Goal: Answer question/provide support: Share knowledge or assist other users

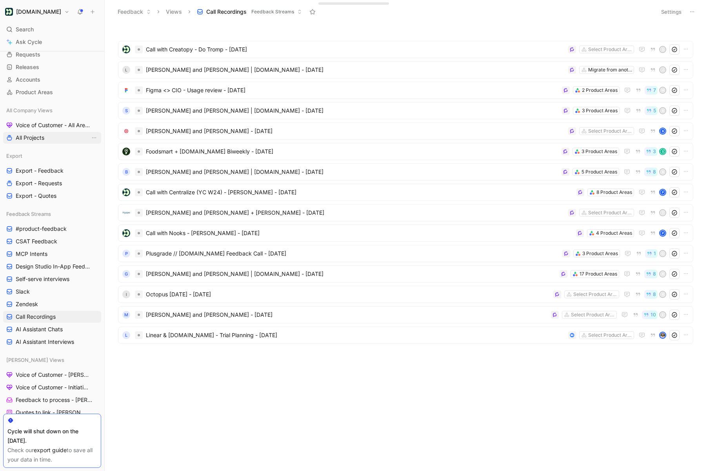
scroll to position [34, 0]
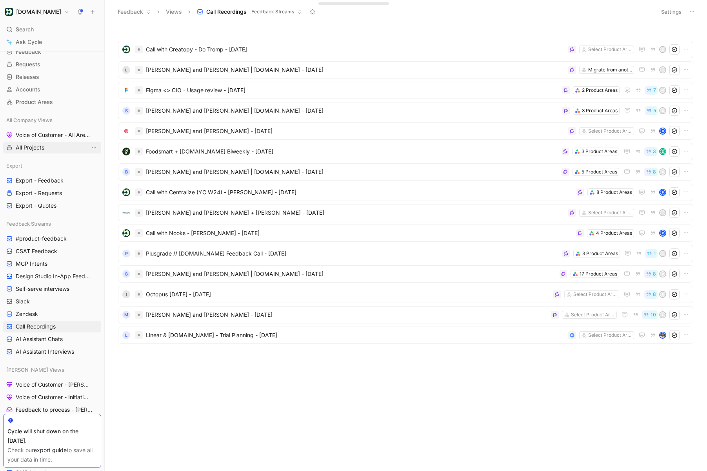
click at [46, 139] on link "Voice of Customer - All Areas" at bounding box center [52, 135] width 98 height 12
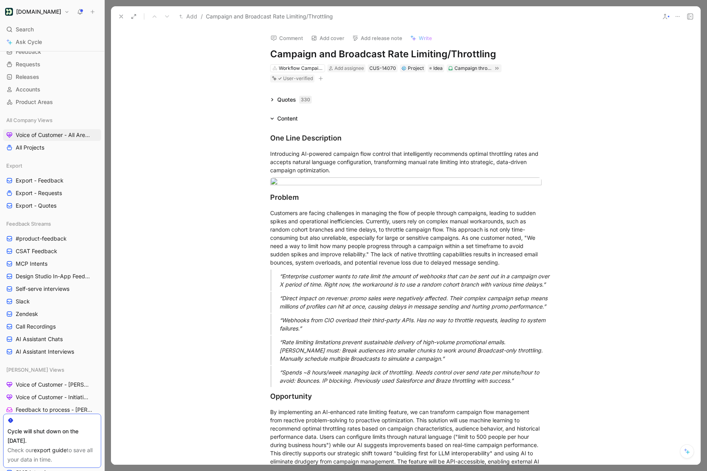
scroll to position [146, 0]
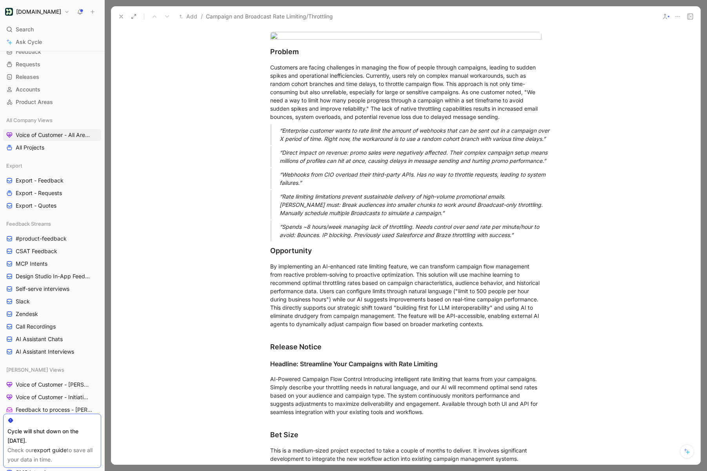
click at [688, 456] on button at bounding box center [687, 451] width 14 height 14
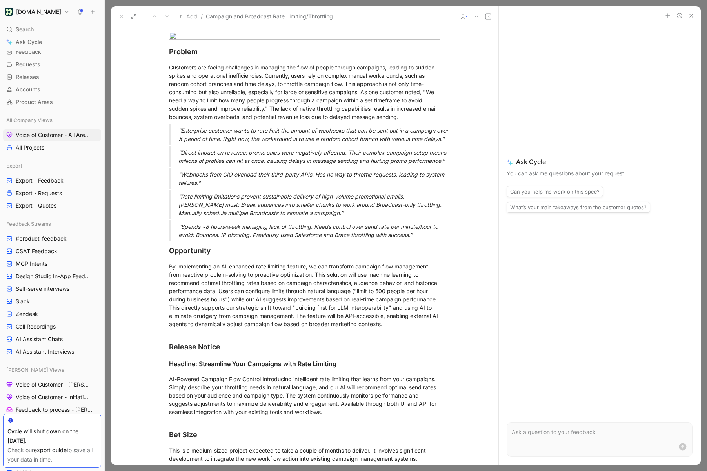
click at [550, 430] on p at bounding box center [600, 431] width 176 height 9
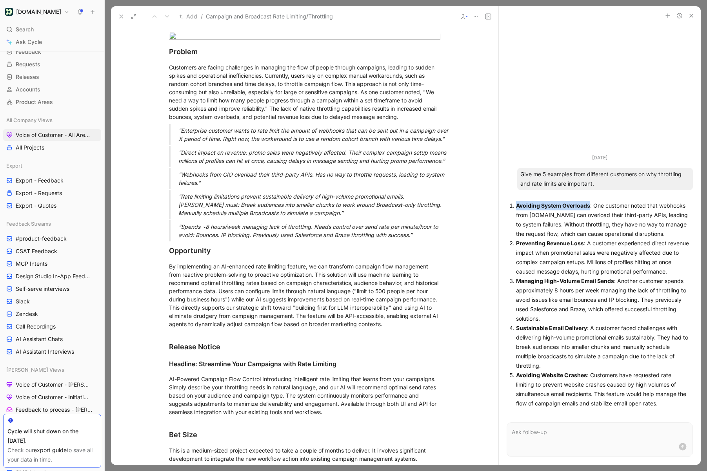
drag, startPoint x: 590, startPoint y: 206, endPoint x: 518, endPoint y: 206, distance: 72.6
click at [518, 206] on p "Avoiding System Overloads : One customer noted that webhooks from [DOMAIN_NAME]…" at bounding box center [603, 220] width 174 height 38
copy strong "Avoiding System Overloads"
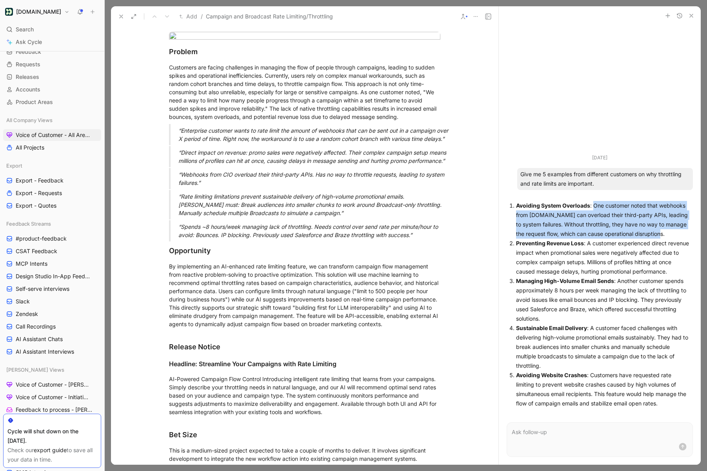
drag, startPoint x: 594, startPoint y: 206, endPoint x: 668, endPoint y: 237, distance: 79.5
click at [667, 237] on p "Avoiding System Overloads : One customer noted that webhooks from [DOMAIN_NAME]…" at bounding box center [603, 220] width 174 height 38
copy p "One customer noted that webhooks from [DOMAIN_NAME] can overload their third-pa…"
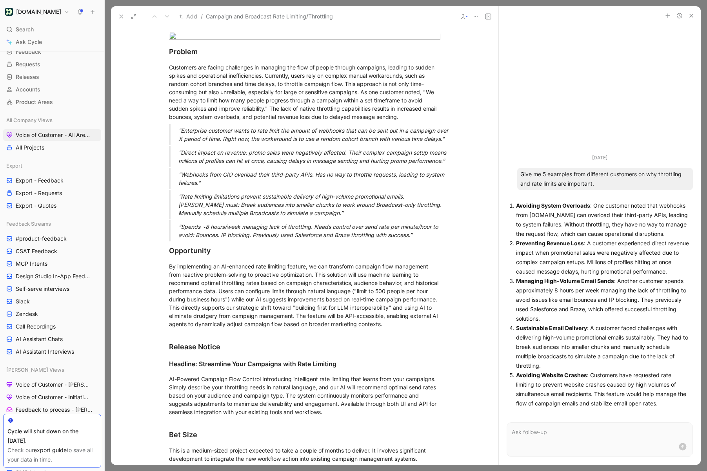
click at [527, 429] on p at bounding box center [600, 431] width 176 height 9
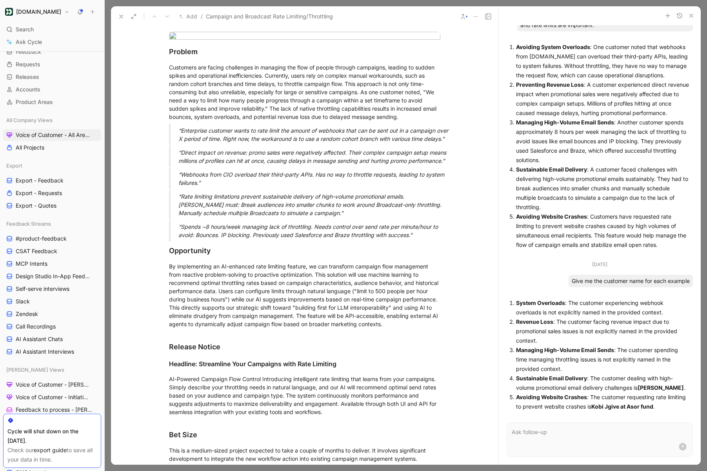
scroll to position [0, 0]
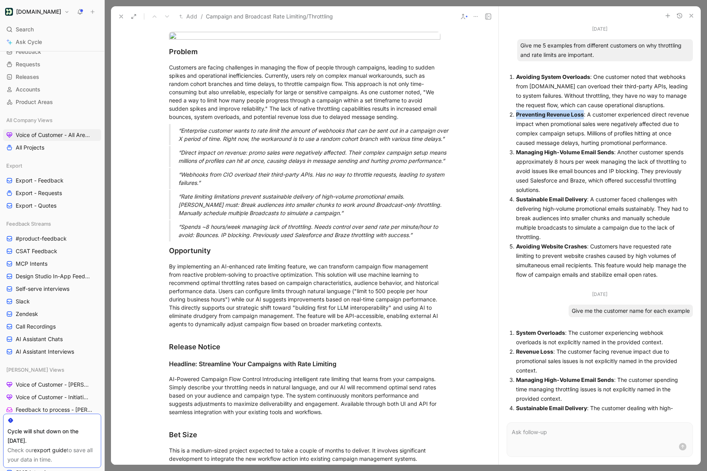
drag, startPoint x: 583, startPoint y: 115, endPoint x: 516, endPoint y: 115, distance: 66.3
click at [516, 115] on strong "Preventing Revenue Loss" at bounding box center [550, 114] width 68 height 7
drag, startPoint x: 553, startPoint y: 372, endPoint x: 576, endPoint y: 359, distance: 26.3
click at [576, 359] on p "Revenue Loss : The customer facing revenue impact due to promotional sales issu…" at bounding box center [603, 361] width 174 height 28
click at [565, 359] on p "Revenue Loss : The customer facing revenue impact due to promotional sales issu…" at bounding box center [603, 361] width 174 height 28
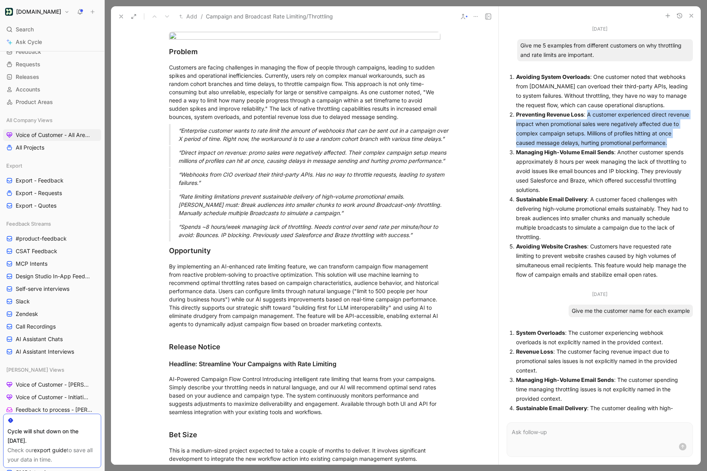
drag, startPoint x: 676, startPoint y: 140, endPoint x: 589, endPoint y: 115, distance: 91.0
click at [589, 115] on p "Preventing Revenue Loss : A customer experienced direct revenue impact when pro…" at bounding box center [603, 129] width 174 height 38
copy p "A customer experienced direct revenue impact when promotional sales were negati…"
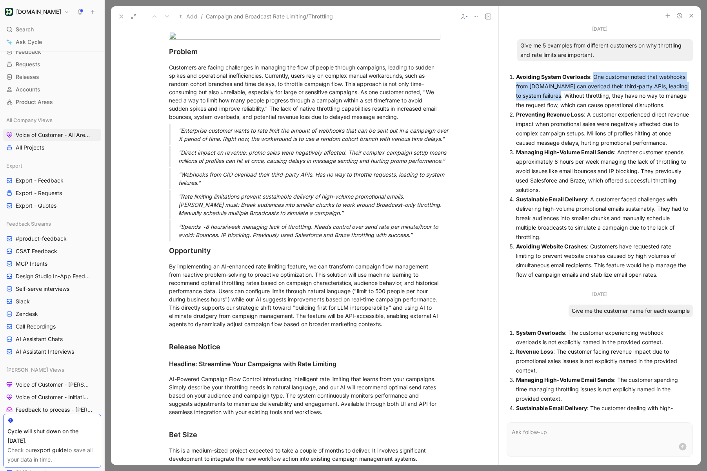
drag, startPoint x: 594, startPoint y: 75, endPoint x: 558, endPoint y: 97, distance: 43.0
click at [558, 97] on p "Avoiding System Overloads : One customer noted that webhooks from [DOMAIN_NAME]…" at bounding box center [603, 91] width 174 height 38
copy p "One customer noted that webhooks from [DOMAIN_NAME] can overload their third-pa…"
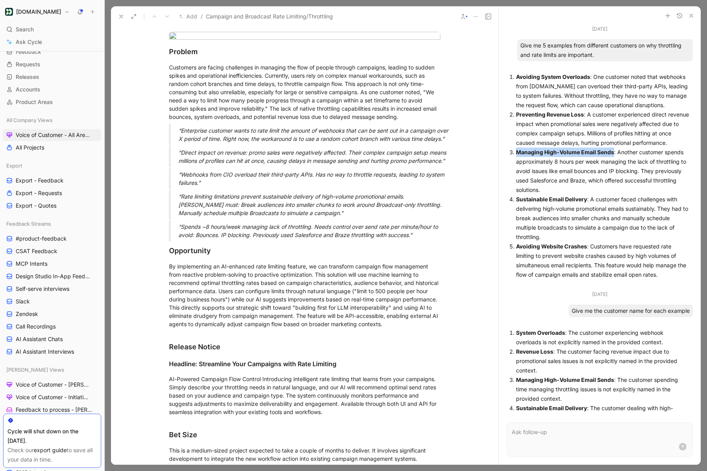
drag, startPoint x: 517, startPoint y: 151, endPoint x: 614, endPoint y: 151, distance: 96.9
click at [614, 151] on p "Managing High-Volume Email Sends : Another customer spends approximately 8 hour…" at bounding box center [603, 171] width 174 height 47
copy strong "Managing High-Volume Email Sends"
drag, startPoint x: 517, startPoint y: 113, endPoint x: 583, endPoint y: 115, distance: 66.3
click at [583, 115] on strong "Preventing Revenue Loss" at bounding box center [550, 114] width 68 height 7
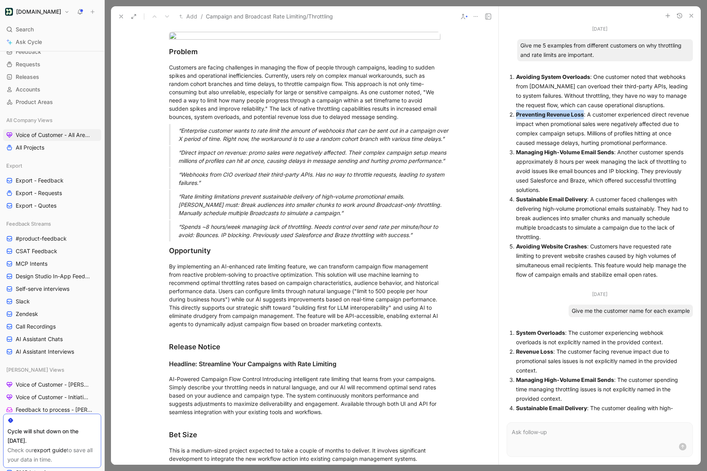
copy strong "Preventing Revenue Loss"
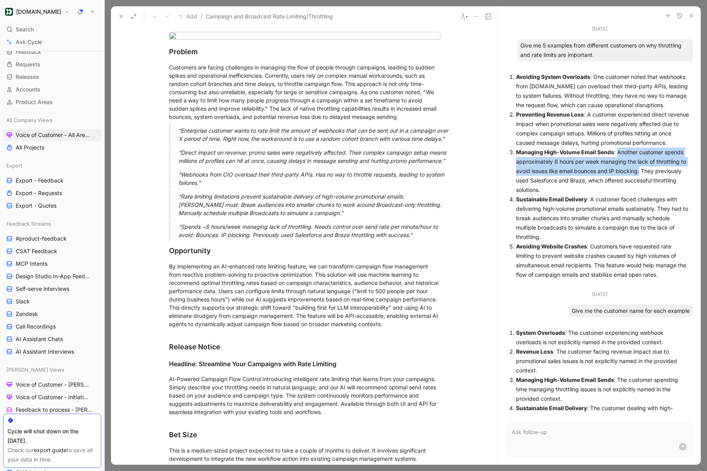
drag, startPoint x: 616, startPoint y: 152, endPoint x: 640, endPoint y: 173, distance: 31.7
click at [640, 173] on p "Managing High-Volume Email Sends : Another customer spends approximately 8 hour…" at bounding box center [603, 171] width 174 height 47
copy p "Another customer spends approximately 8 hours per week managing the lack of thr…"
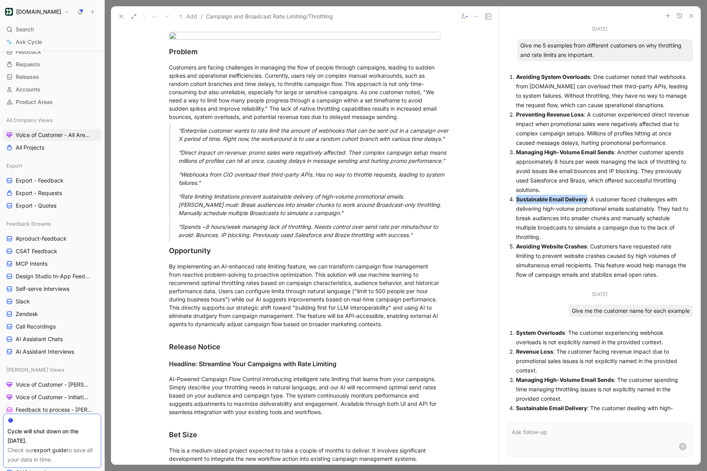
drag, startPoint x: 587, startPoint y: 200, endPoint x: 516, endPoint y: 200, distance: 71.0
click at [516, 200] on p "Sustainable Email Delivery : A customer faced challenges with delivering high-v…" at bounding box center [603, 218] width 174 height 47
copy strong "Sustainable Email Delivery"
click at [550, 236] on p "Sustainable Email Delivery : A customer faced challenges with delivering high-v…" at bounding box center [603, 218] width 174 height 47
drag, startPoint x: 660, startPoint y: 210, endPoint x: 591, endPoint y: 199, distance: 69.6
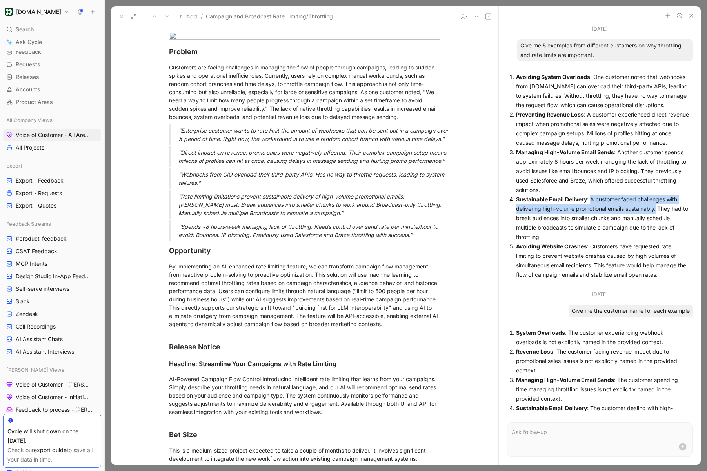
click at [591, 199] on p "Sustainable Email Delivery : A customer faced challenges with delivering high-v…" at bounding box center [603, 218] width 174 height 47
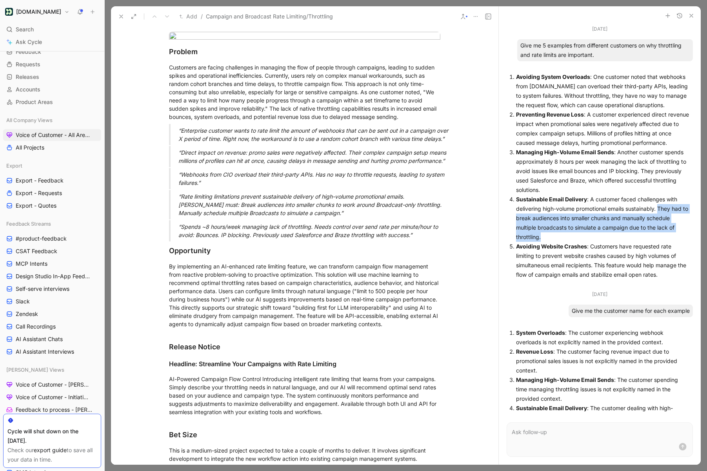
drag, startPoint x: 660, startPoint y: 208, endPoint x: 543, endPoint y: 238, distance: 121.1
click at [543, 238] on p "Sustainable Email Delivery : A customer faced challenges with delivering high-v…" at bounding box center [603, 218] width 174 height 47
copy p "They had to break audiences into smaller chunks and manually schedule multiple …"
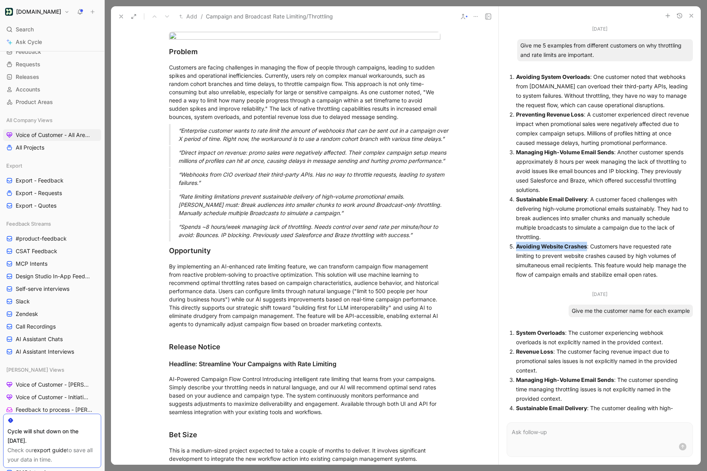
drag, startPoint x: 586, startPoint y: 246, endPoint x: 517, endPoint y: 246, distance: 69.1
click at [517, 246] on strong "Avoiding Website Crashes" at bounding box center [551, 246] width 71 height 7
copy strong "Avoiding Website Crashes"
click at [590, 244] on p "Avoiding Website Crashes : Customers have requested rate limiting to prevent we…" at bounding box center [603, 261] width 174 height 38
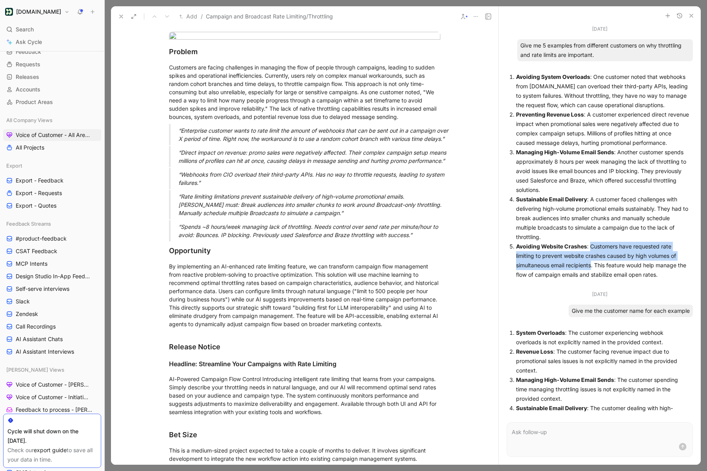
drag, startPoint x: 590, startPoint y: 246, endPoint x: 592, endPoint y: 268, distance: 21.3
click at [592, 268] on p "Avoiding Website Crashes : Customers have requested rate limiting to prevent we…" at bounding box center [603, 261] width 174 height 38
click at [121, 15] on icon at bounding box center [121, 16] width 6 height 6
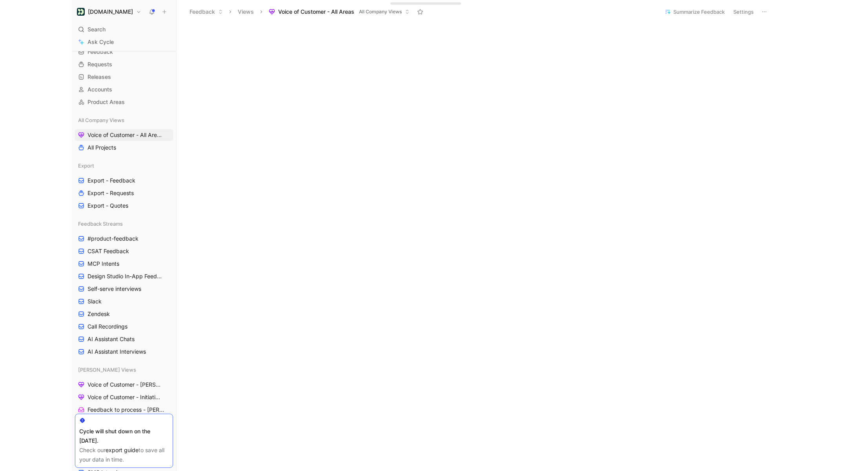
scroll to position [178, 0]
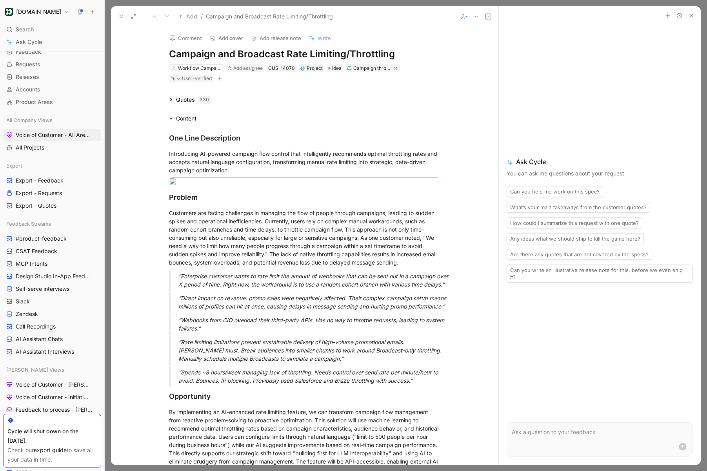
click at [680, 16] on use "button" at bounding box center [680, 15] width 5 height 5
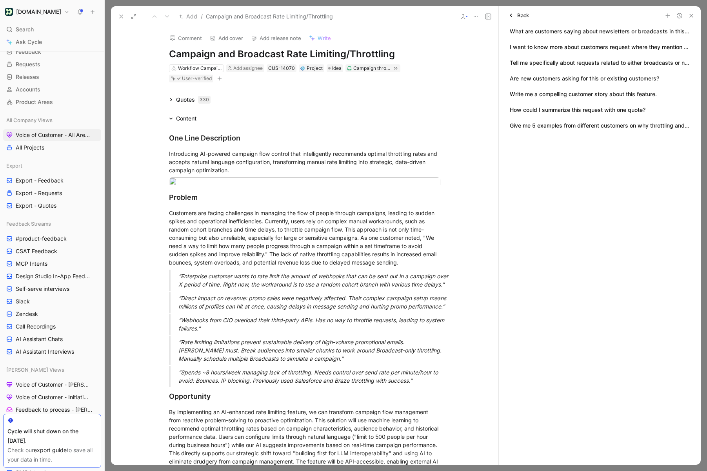
click at [562, 126] on button "Give me 5 examples from different customers on why throttling and rate limits a…" at bounding box center [600, 125] width 180 height 9
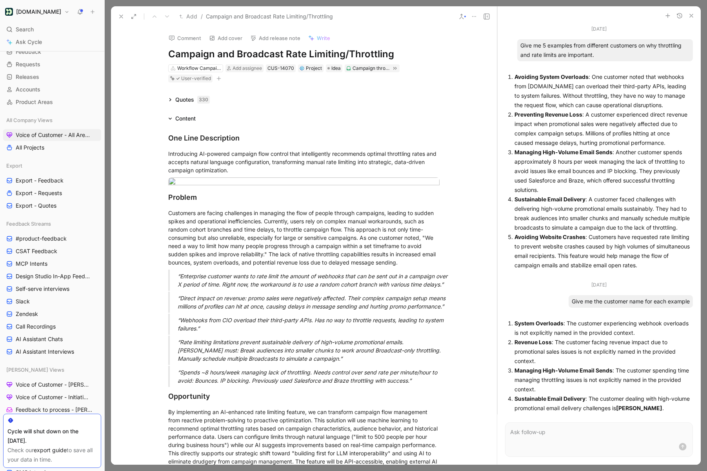
drag, startPoint x: 498, startPoint y: 68, endPoint x: 422, endPoint y: 71, distance: 76.6
click at [422, 71] on div "Add / Campaign and Broadcast Rate Limiting/Throttling Comment Add cover Add rel…" at bounding box center [406, 235] width 590 height 458
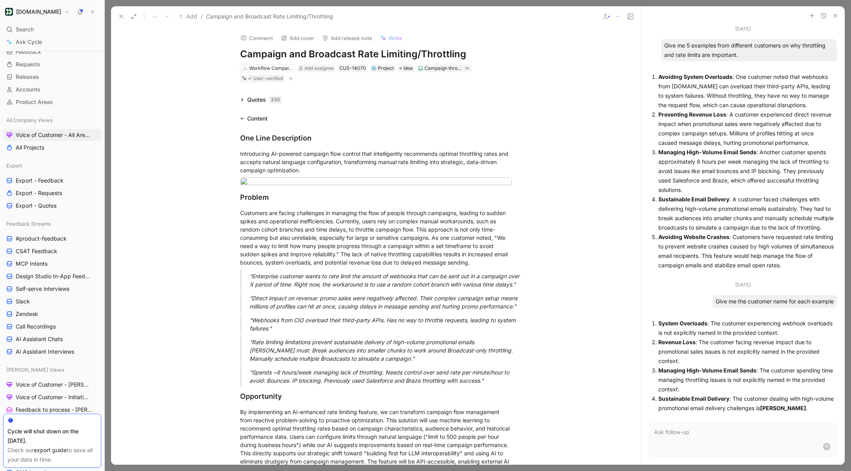
scroll to position [33, 0]
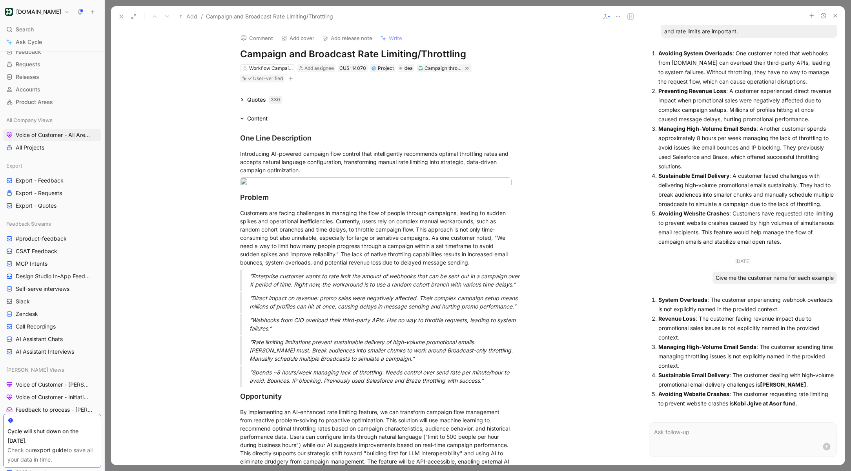
click at [707, 14] on icon "button" at bounding box center [823, 16] width 6 height 6
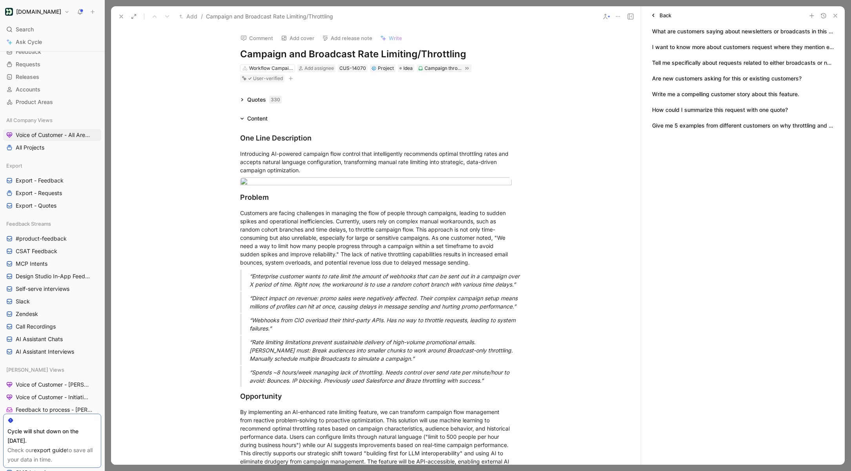
click at [707, 113] on button "How could I summarize this request with one quote?" at bounding box center [720, 110] width 136 height 9
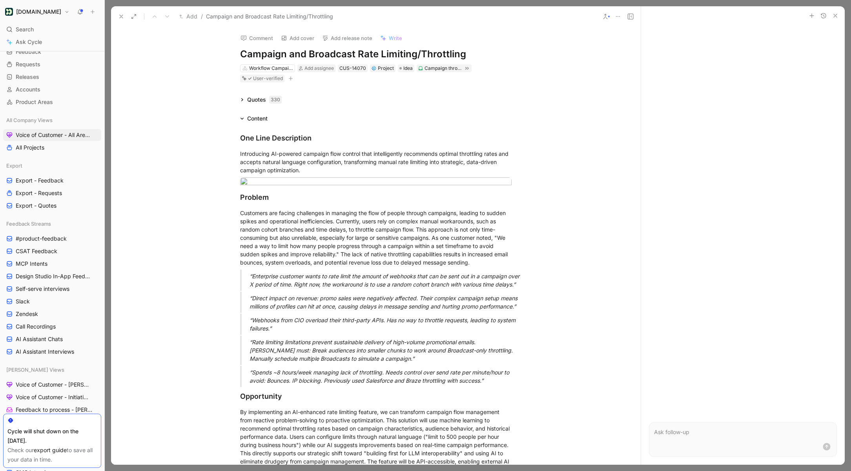
click at [707, 213] on div at bounding box center [743, 219] width 204 height 389
click at [707, 21] on div at bounding box center [743, 15] width 204 height 19
click at [707, 19] on button "button" at bounding box center [823, 15] width 9 height 9
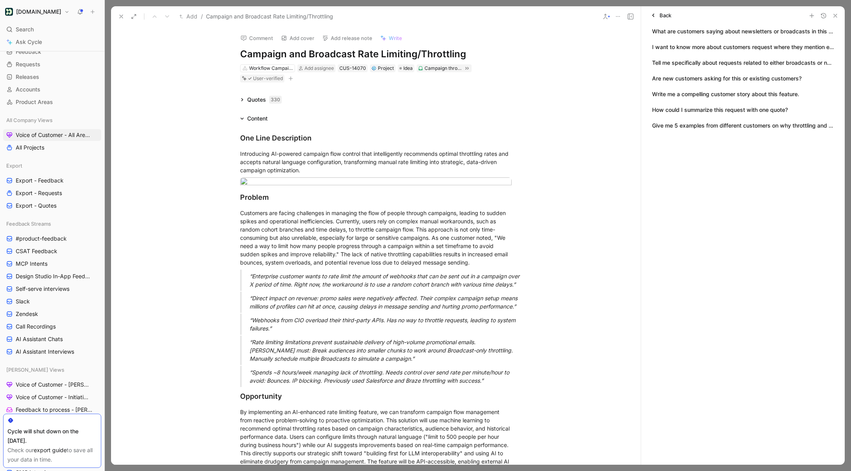
click at [707, 50] on button "I want to know more about customers request where they mention either newslette…" at bounding box center [743, 47] width 182 height 9
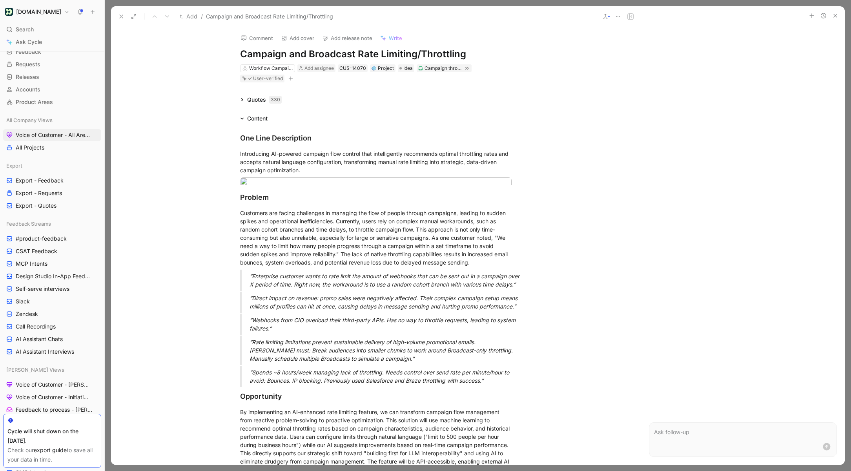
click at [707, 16] on icon "button" at bounding box center [823, 16] width 6 height 6
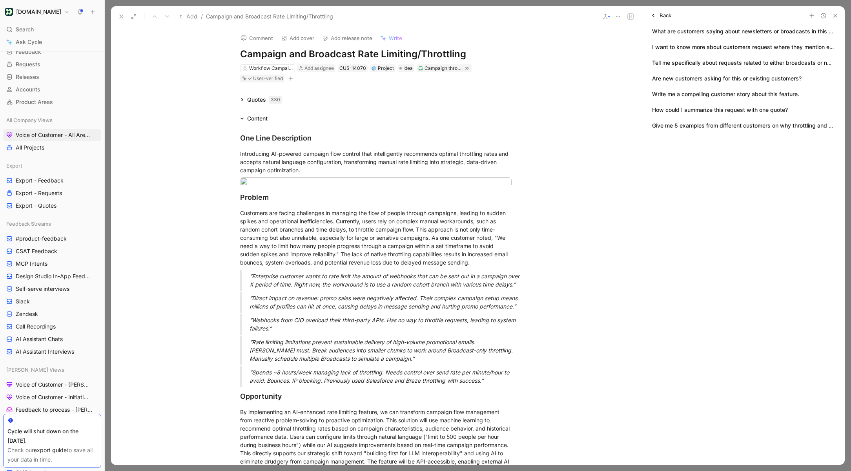
click at [0, 0] on icon "button" at bounding box center [0, 0] width 0 height 0
click at [707, 58] on span "Edit title" at bounding box center [819, 61] width 21 height 7
click at [707, 40] on ul "What are customers saying about newsletters or broadcasts in this context Submi…" at bounding box center [743, 78] width 204 height 107
click at [707, 15] on div at bounding box center [823, 15] width 33 height 9
click at [707, 15] on icon "button" at bounding box center [812, 16] width 6 height 6
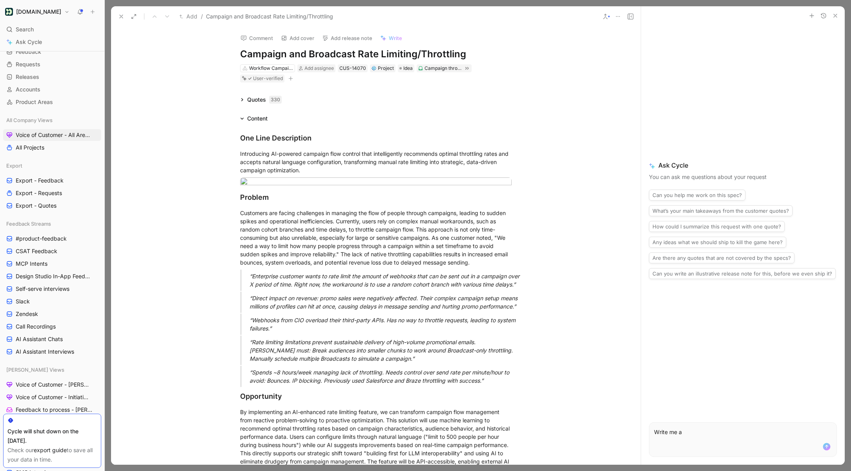
click at [707, 228] on button "How could I summarize this request with one quote?" at bounding box center [717, 226] width 136 height 11
click at [707, 436] on p "How could I summarize this request with one quote?" at bounding box center [743, 431] width 178 height 9
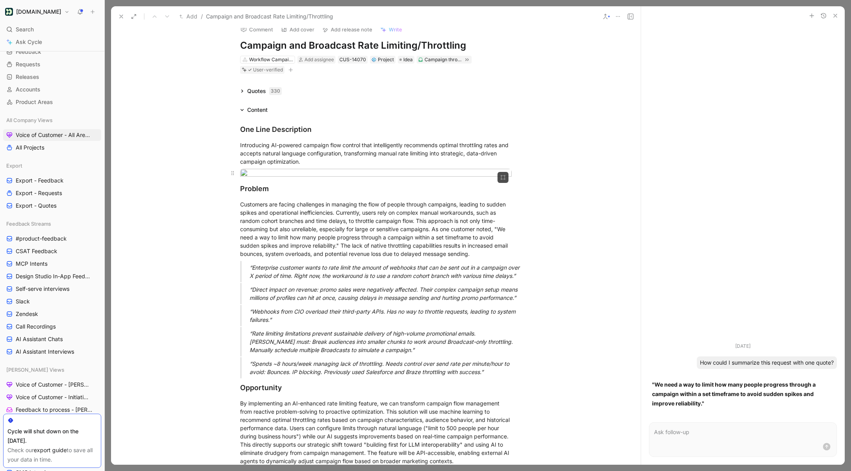
scroll to position [0, 0]
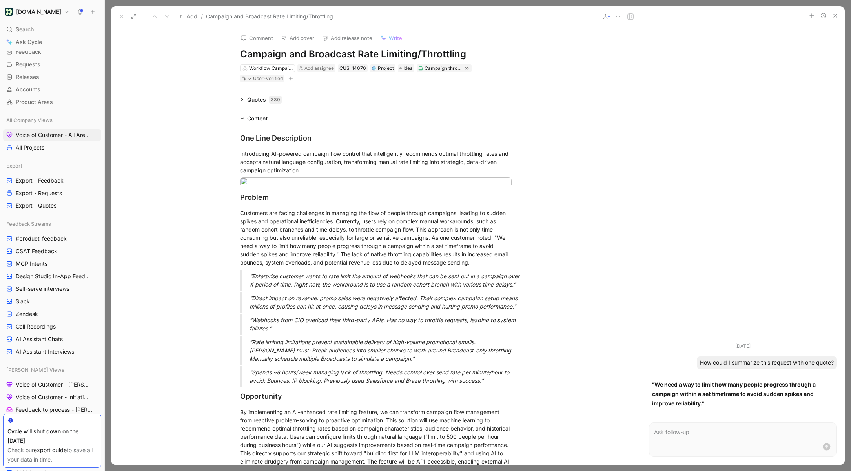
click at [390, 36] on span "Write" at bounding box center [395, 38] width 13 height 7
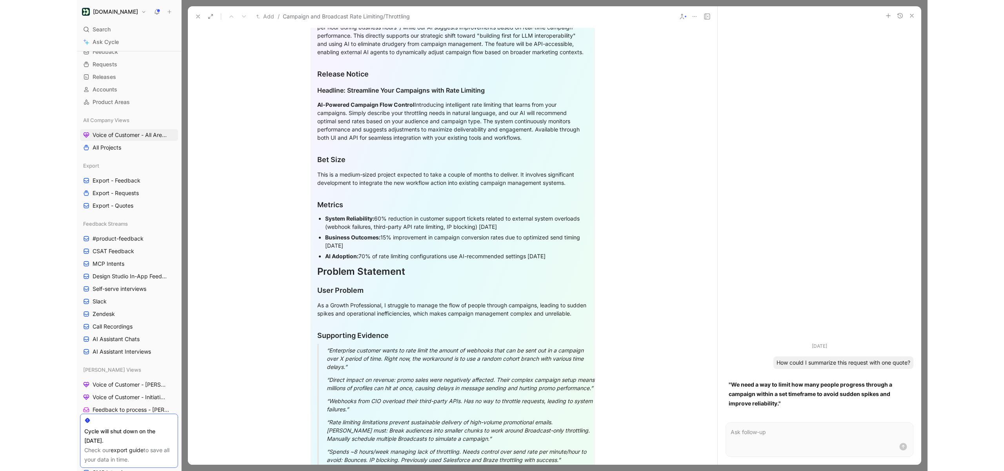
scroll to position [1088, 0]
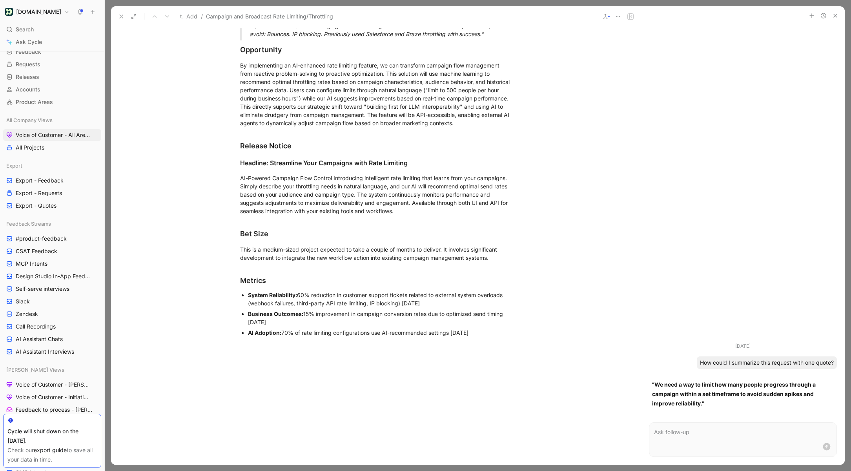
click at [707, 16] on button "button" at bounding box center [823, 15] width 9 height 9
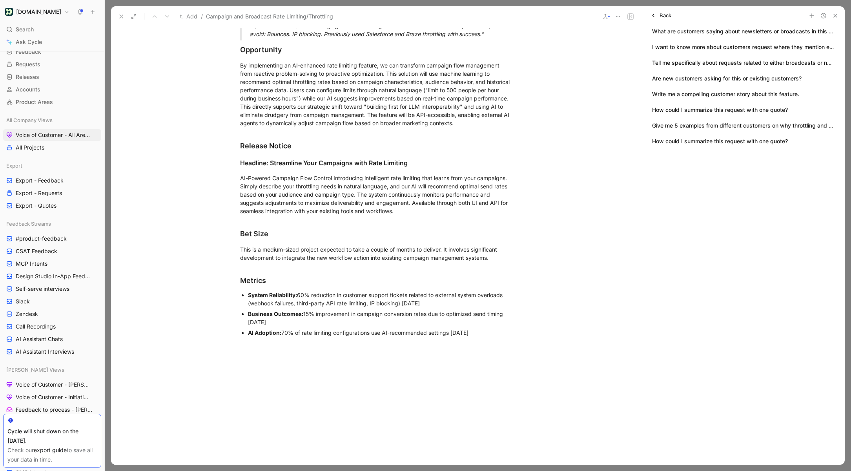
click at [707, 16] on div at bounding box center [823, 15] width 33 height 9
click at [707, 16] on button "button" at bounding box center [811, 15] width 9 height 9
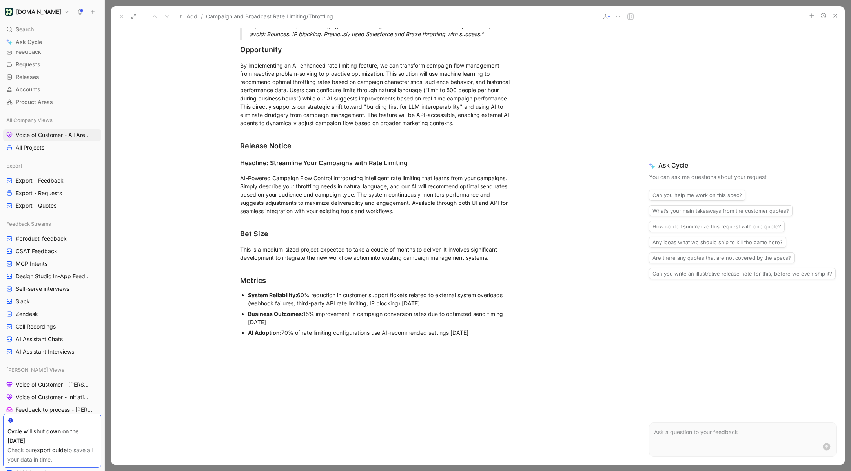
click at [670, 437] on form at bounding box center [743, 439] width 188 height 35
click at [670, 436] on p at bounding box center [743, 431] width 178 height 9
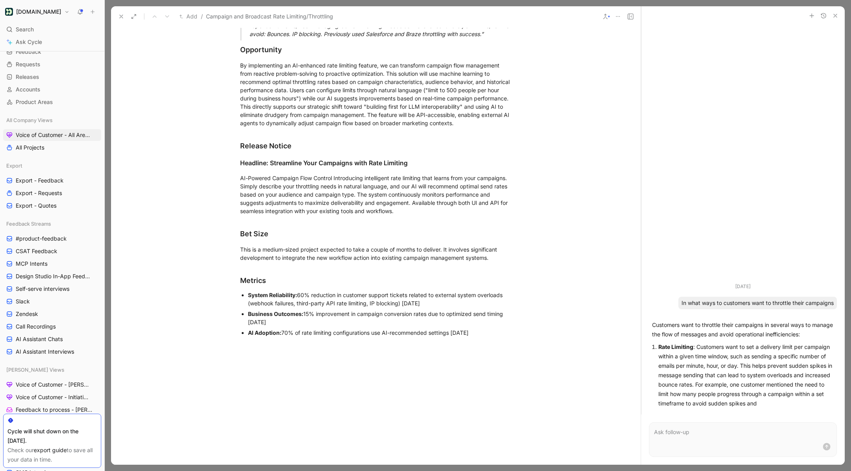
drag, startPoint x: 640, startPoint y: 181, endPoint x: 550, endPoint y: 179, distance: 90.3
click at [550, 179] on div "Add / Campaign and Broadcast Rate Limiting/Throttling Comment Add cover Add rel…" at bounding box center [478, 235] width 734 height 458
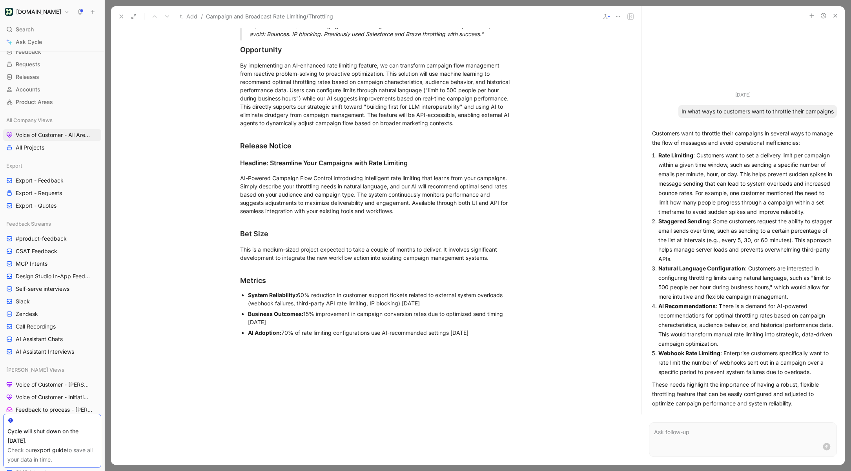
drag, startPoint x: 640, startPoint y: 132, endPoint x: 578, endPoint y: 132, distance: 61.2
click at [578, 132] on div "Add / Campaign and Broadcast Rate Limiting/Throttling Comment Add cover Add rel…" at bounding box center [478, 235] width 734 height 458
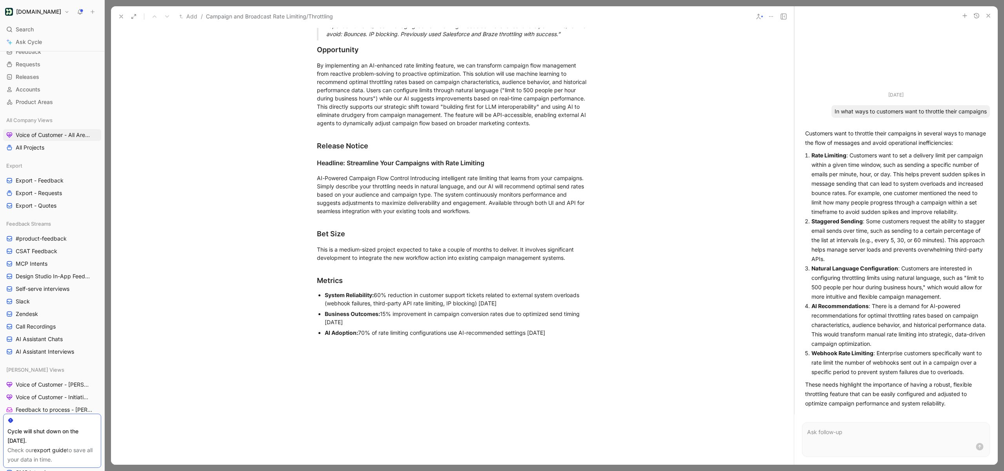
drag, startPoint x: 794, startPoint y: 121, endPoint x: 681, endPoint y: 121, distance: 112.6
click at [681, 121] on div "Add / Campaign and Broadcast Rate Limiting/Throttling Comment Add cover Add rel…" at bounding box center [554, 235] width 887 height 458
click at [707, 111] on div "In what ways to customers want to throttle their campaigns" at bounding box center [911, 111] width 159 height 13
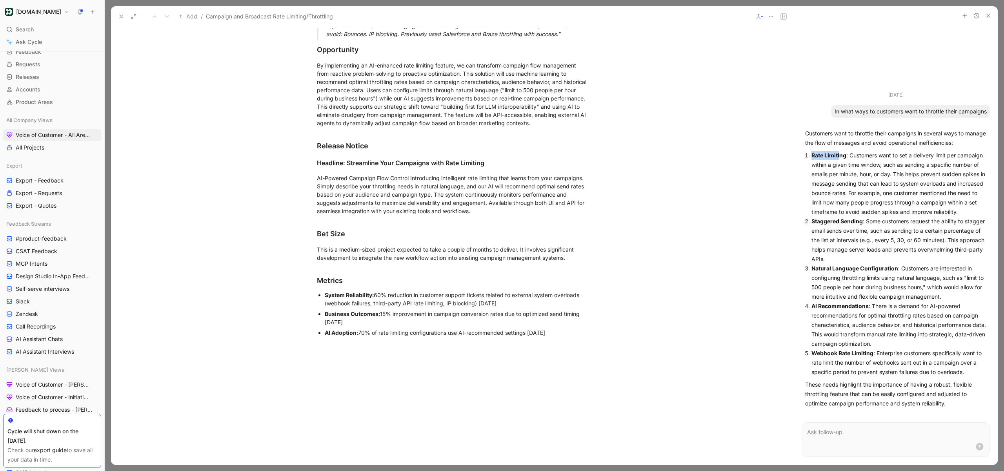
drag, startPoint x: 803, startPoint y: 157, endPoint x: 841, endPoint y: 151, distance: 38.1
click at [707, 155] on div "Customers want to throttle their campaigns in several ways to manage the flow o…" at bounding box center [896, 269] width 188 height 286
click at [707, 111] on div "In what ways to customers want to throttle their campaigns" at bounding box center [911, 111] width 159 height 13
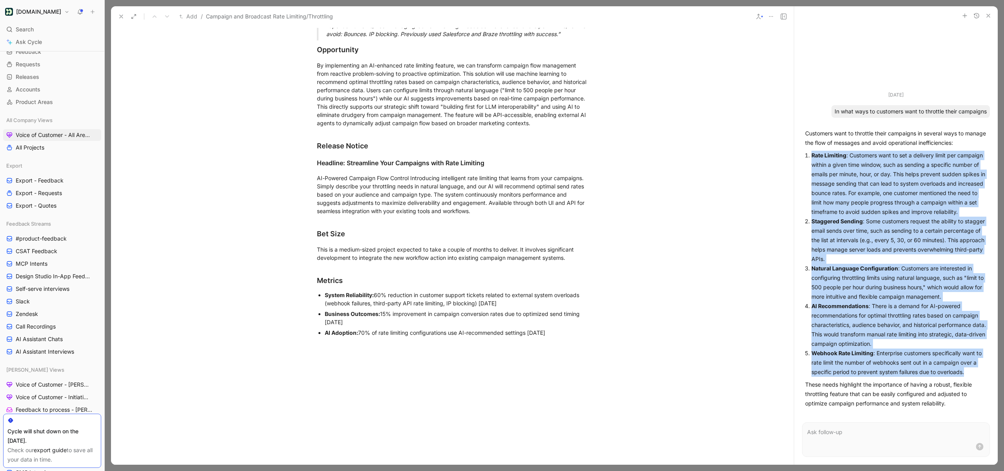
drag, startPoint x: 804, startPoint y: 155, endPoint x: 969, endPoint y: 370, distance: 272.0
click at [707, 370] on div "Customers want to throttle their campaigns in several ways to manage the flow o…" at bounding box center [896, 269] width 188 height 286
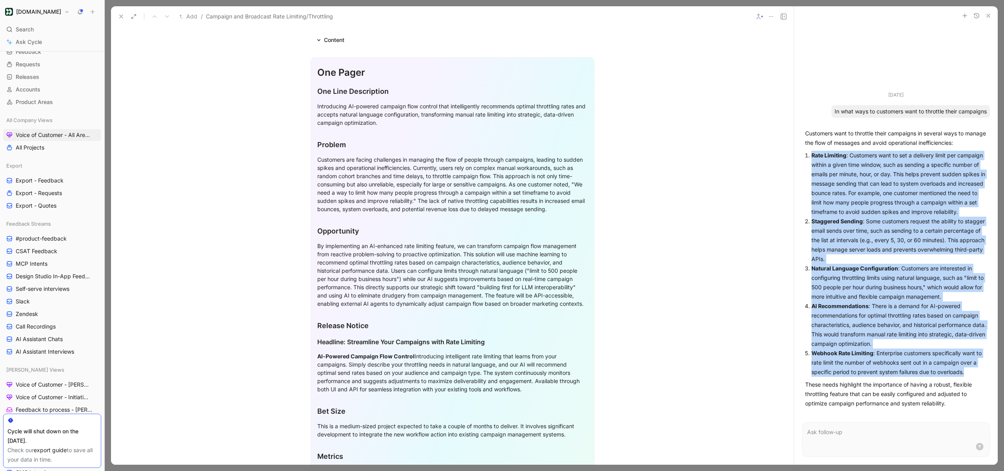
scroll to position [77, 0]
click at [707, 14] on icon "button" at bounding box center [989, 16] width 6 height 6
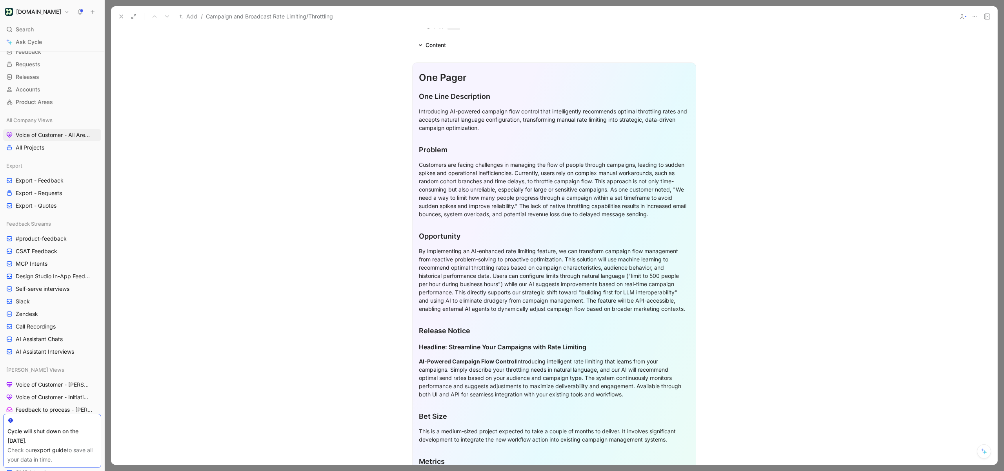
scroll to position [71, 0]
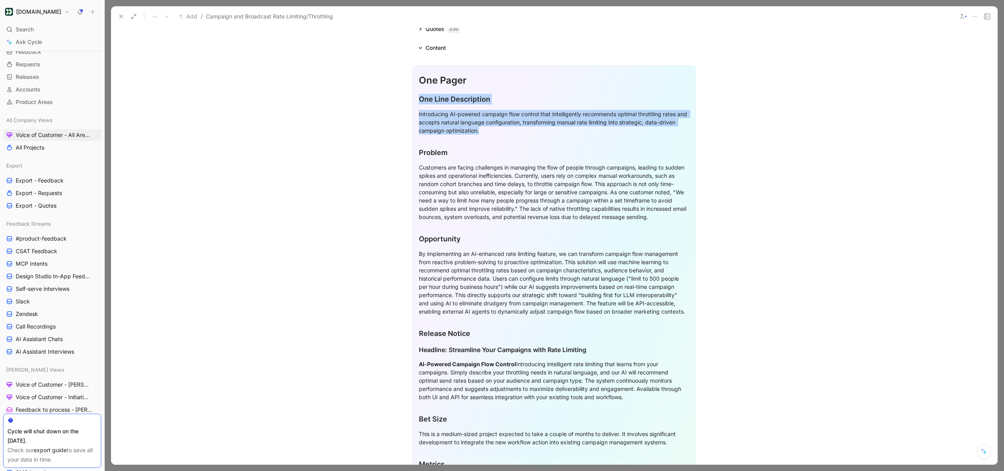
drag, startPoint x: 511, startPoint y: 132, endPoint x: 418, endPoint y: 100, distance: 98.6
click at [418, 100] on div "One Pager One Line Description Introducing AI-powered campaign flow control tha…" at bounding box center [554, 429] width 284 height 728
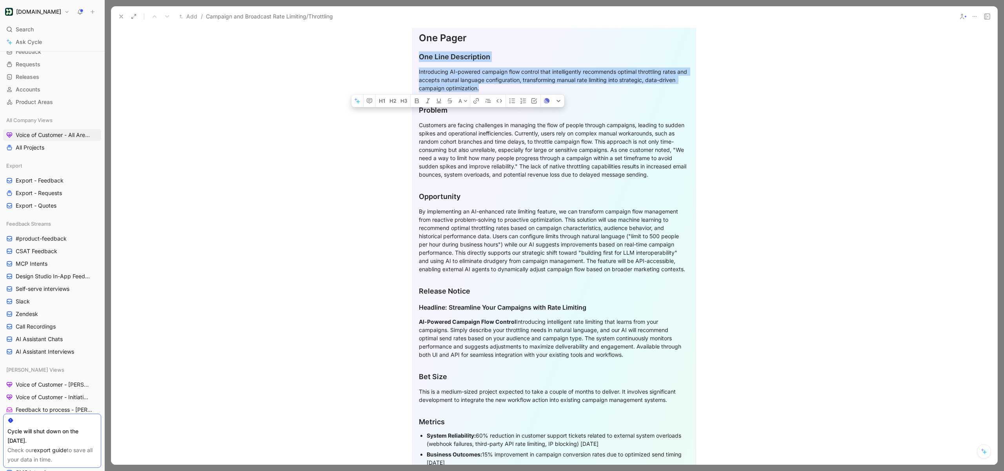
scroll to position [0, 0]
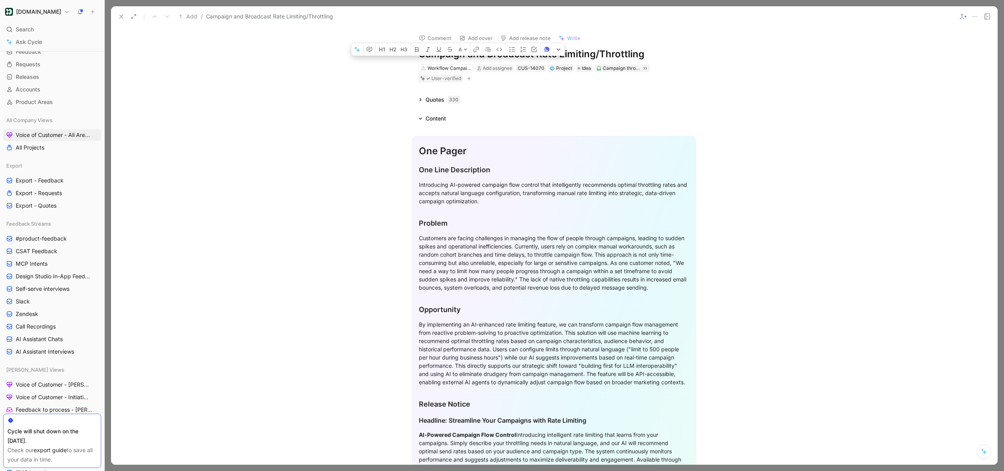
click at [528, 215] on h2 "Problem" at bounding box center [554, 220] width 271 height 24
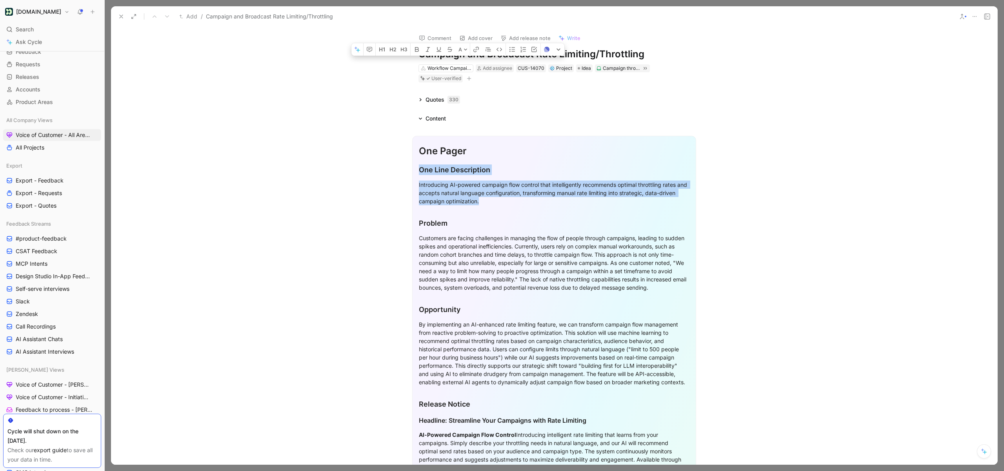
drag, startPoint x: 420, startPoint y: 167, endPoint x: 513, endPoint y: 201, distance: 98.9
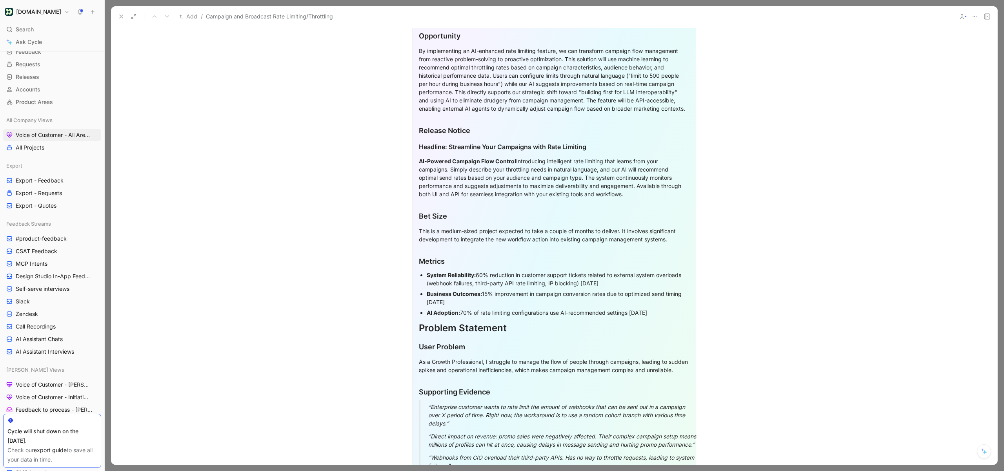
scroll to position [313, 0]
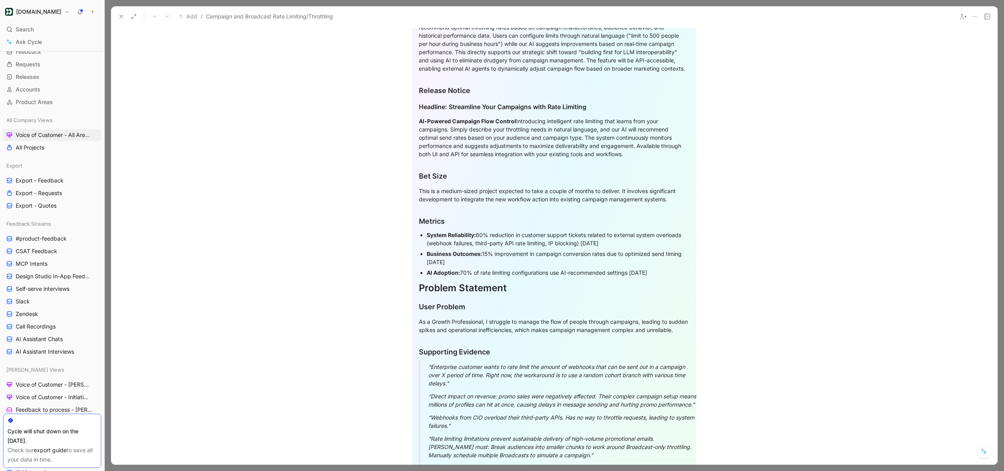
drag, startPoint x: 646, startPoint y: 154, endPoint x: 409, endPoint y: 107, distance: 241.5
click at [409, 107] on section "One Pager One Line Description Introducing AI-powered campaign flow control tha…" at bounding box center [554, 186] width 887 height 741
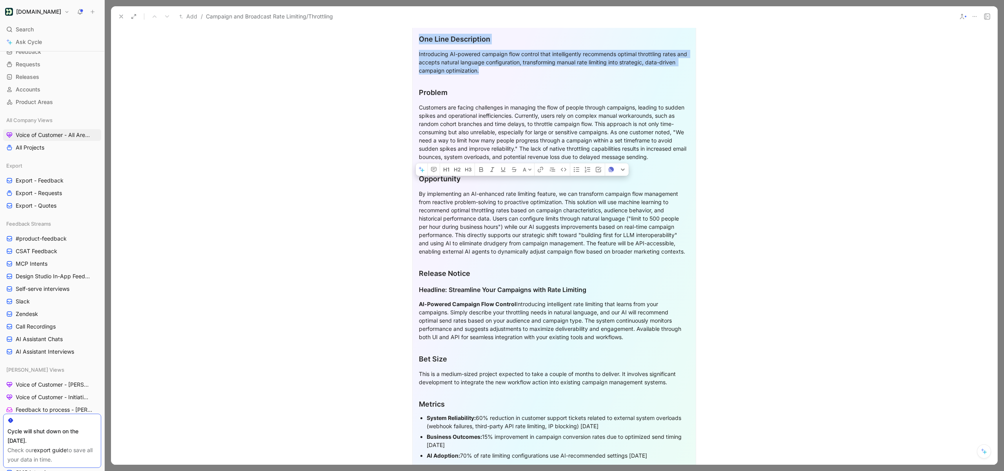
scroll to position [69, 0]
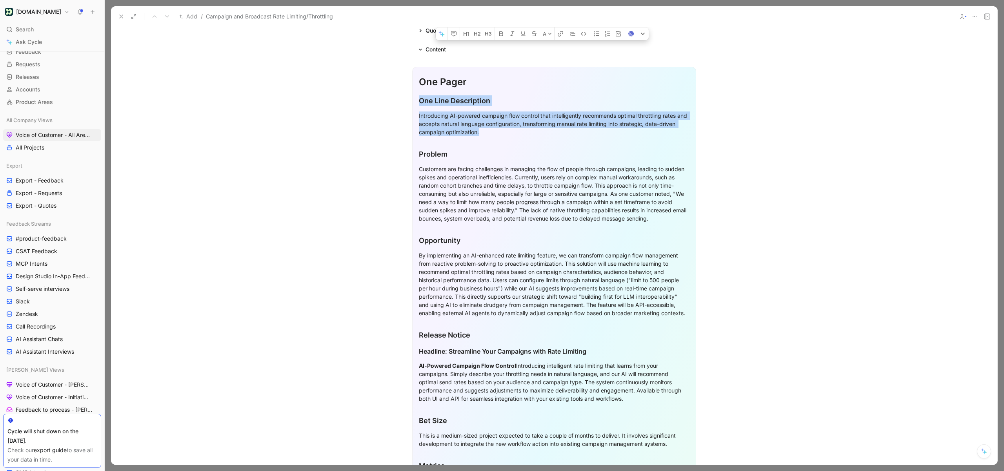
drag, startPoint x: 684, startPoint y: 223, endPoint x: 413, endPoint y: 155, distance: 279.7
click at [413, 155] on div "One Pager One Line Description Introducing AI-powered campaign flow control tha…" at bounding box center [554, 431] width 284 height 728
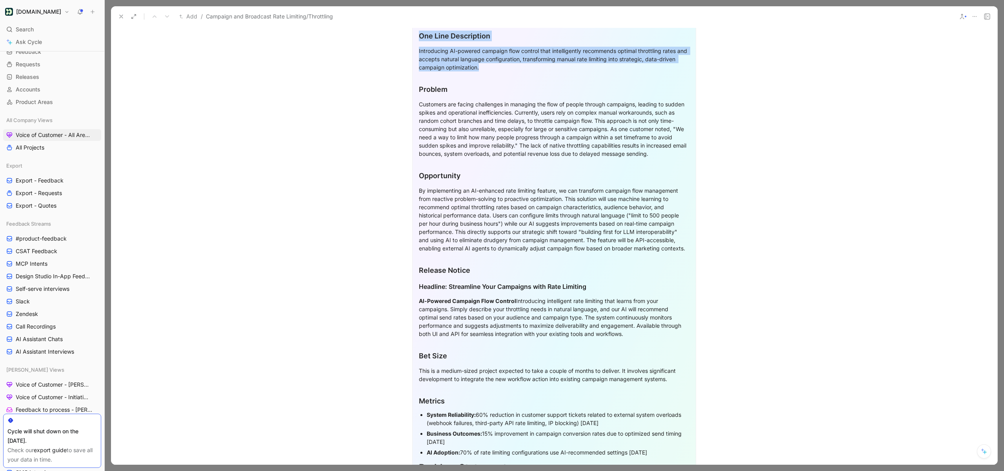
click at [448, 273] on div "Release Notice" at bounding box center [554, 270] width 271 height 11
